Goal: Task Accomplishment & Management: Manage account settings

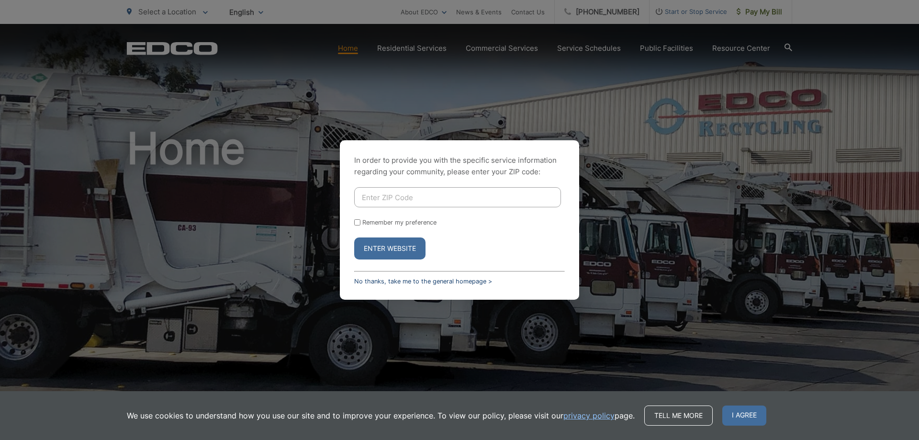
click at [388, 282] on link "No thanks, take me to the general homepage >" at bounding box center [423, 281] width 138 height 7
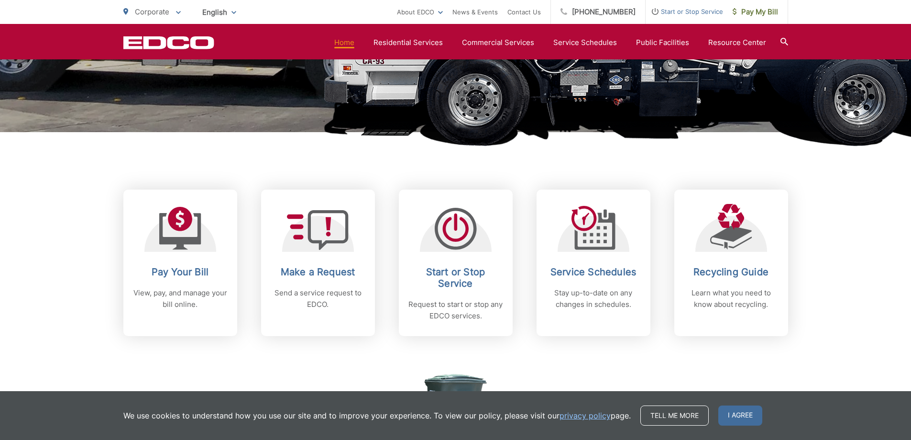
scroll to position [287, 0]
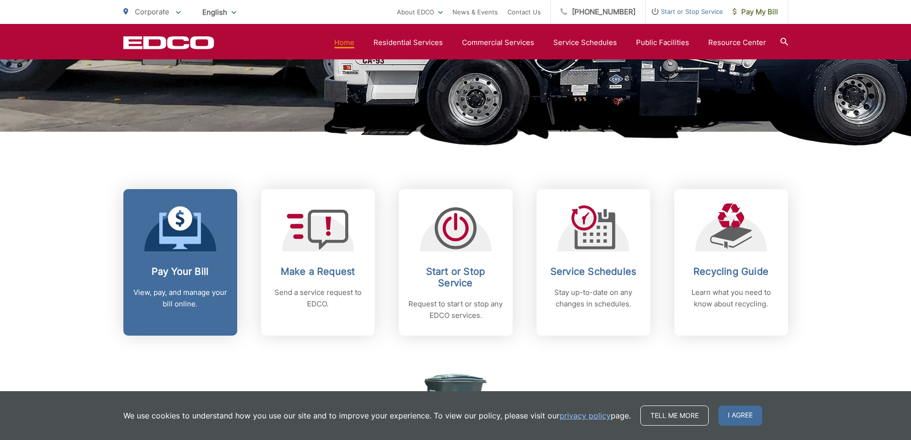
click at [170, 297] on p "View, pay, and manage your bill online." at bounding box center [180, 298] width 95 height 23
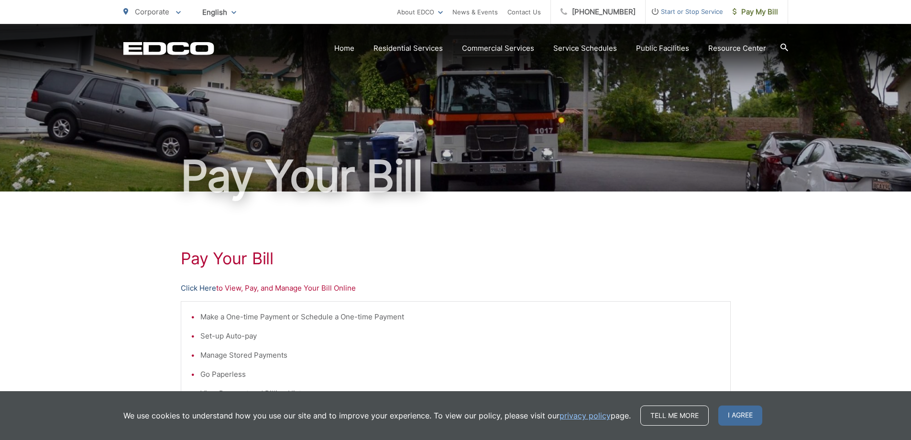
click at [206, 287] on link "Click Here" at bounding box center [198, 287] width 35 height 11
